Goal: Navigation & Orientation: Understand site structure

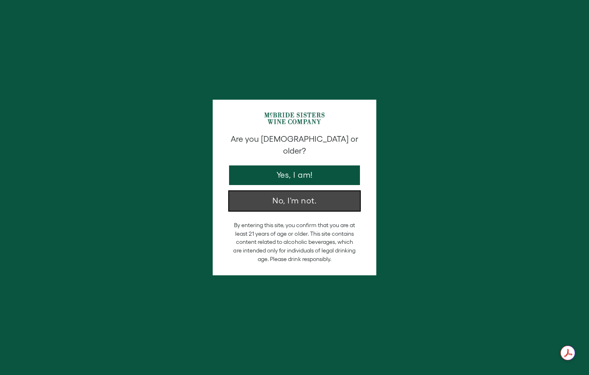
click at [292, 195] on button "No, I'm not." at bounding box center [294, 201] width 131 height 20
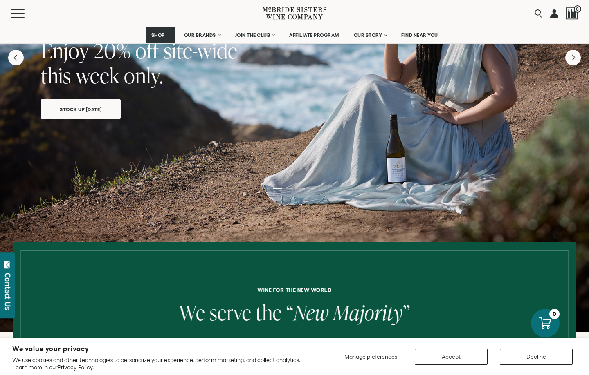
scroll to position [84, 0]
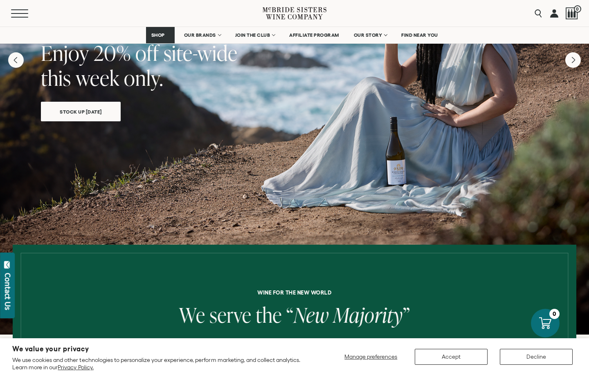
click at [18, 13] on span "Mobile Menu Trigger" at bounding box center [19, 13] width 17 height 1
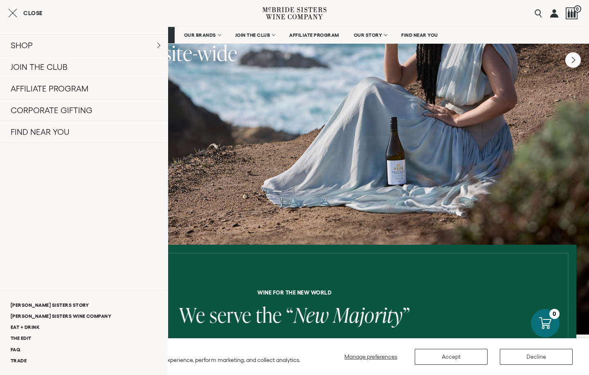
click at [55, 0] on div "Close SHOP Sets Reds Whites Rosé Sparkling All Wines JOIN THE CLUB" at bounding box center [84, 187] width 168 height 375
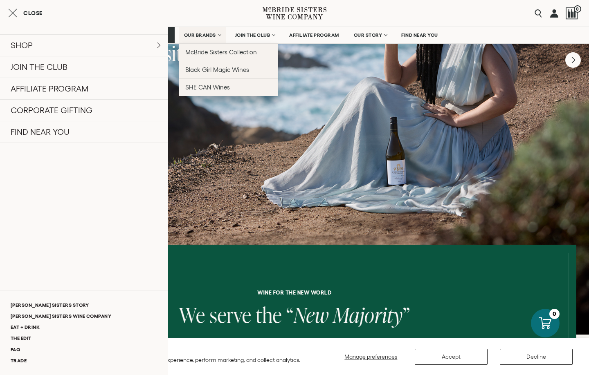
click at [208, 32] on span "OUR BRANDS" at bounding box center [200, 35] width 32 height 6
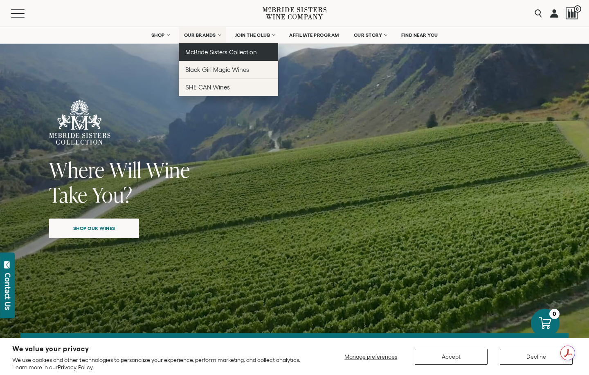
click at [209, 52] on span "McBride Sisters Collection" at bounding box center [221, 52] width 72 height 7
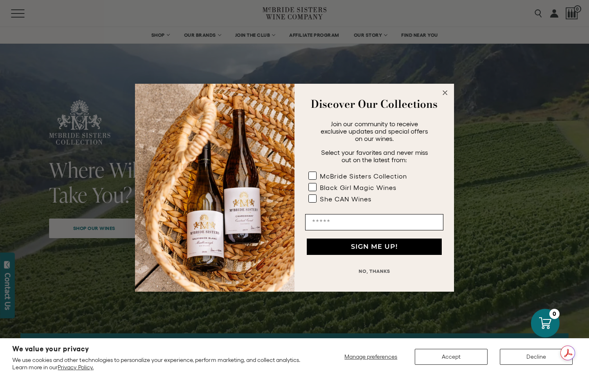
click at [444, 93] on circle "Close dialog" at bounding box center [444, 92] width 9 height 9
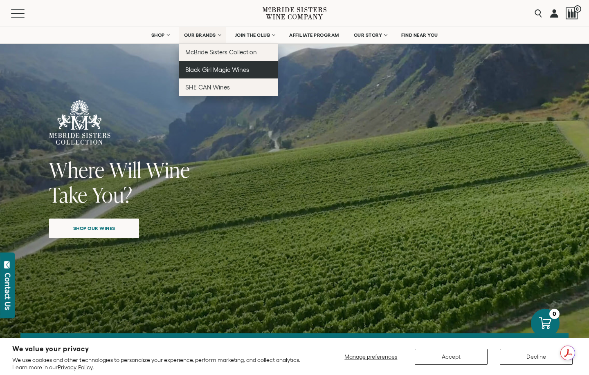
click at [199, 72] on span "Black Girl Magic Wines" at bounding box center [217, 69] width 64 height 7
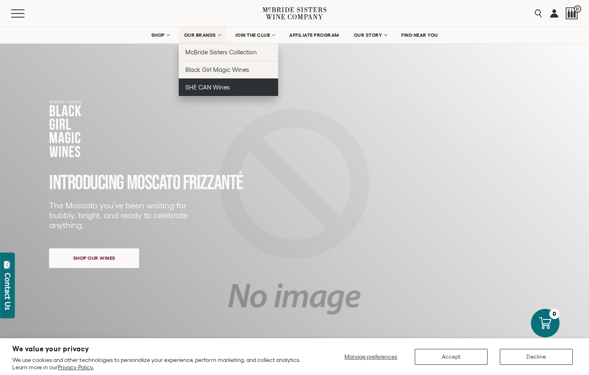
click at [207, 85] on span "SHE CAN Wines" at bounding box center [207, 87] width 45 height 7
